Goal: Navigation & Orientation: Go to known website

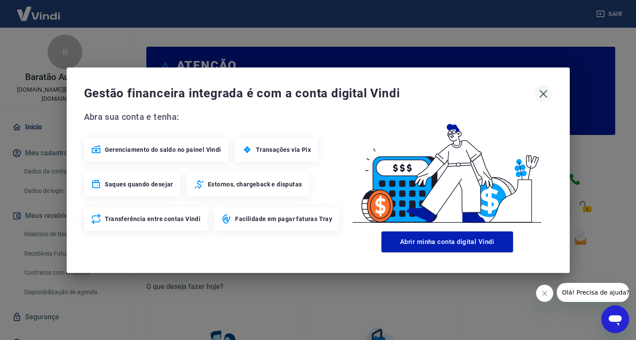
click at [545, 90] on icon "button" at bounding box center [543, 94] width 8 height 8
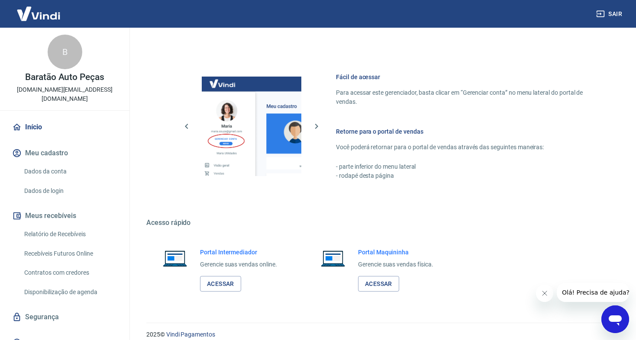
scroll to position [441, 0]
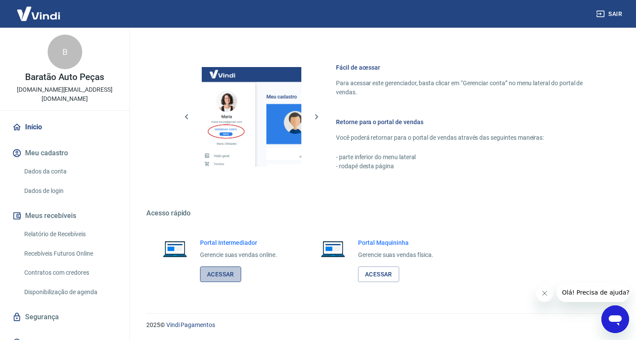
click at [226, 278] on link "Acessar" at bounding box center [220, 275] width 41 height 16
